Goal: Find contact information: Find contact information

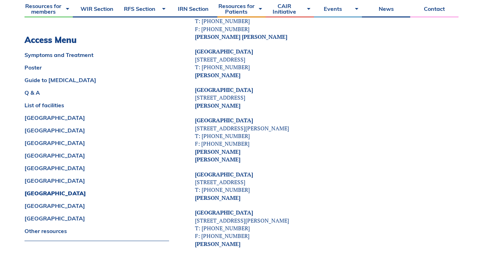
scroll to position [2894, 0]
drag, startPoint x: 197, startPoint y: 120, endPoint x: 282, endPoint y: 121, distance: 85.7
click at [282, 121] on p "[GEOGRAPHIC_DATA] [STREET_ADDRESS][PERSON_NAME] T: [PHONE_NUMBER] F: [PHONE_NUM…" at bounding box center [300, 139] width 211 height 47
copy strong "[PERSON_NAME]"
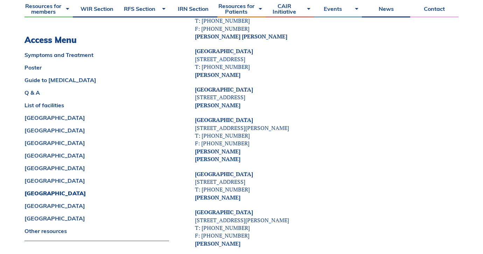
click at [210, 148] on strong "[PERSON_NAME] [PERSON_NAME]" at bounding box center [217, 155] width 45 height 15
copy div "[PERSON_NAME]"
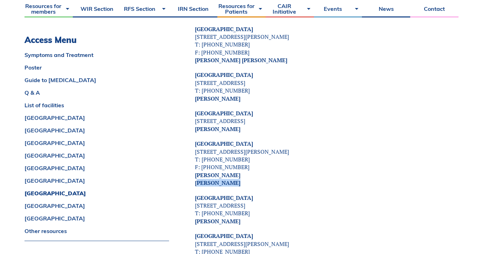
scroll to position [2870, 0]
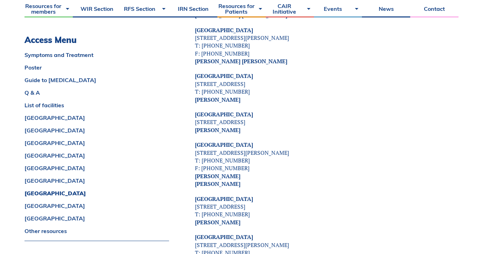
click at [212, 173] on strong "[PERSON_NAME] [PERSON_NAME]" at bounding box center [217, 180] width 45 height 15
copy strong "[PERSON_NAME]"
